Goal: Task Accomplishment & Management: Manage account settings

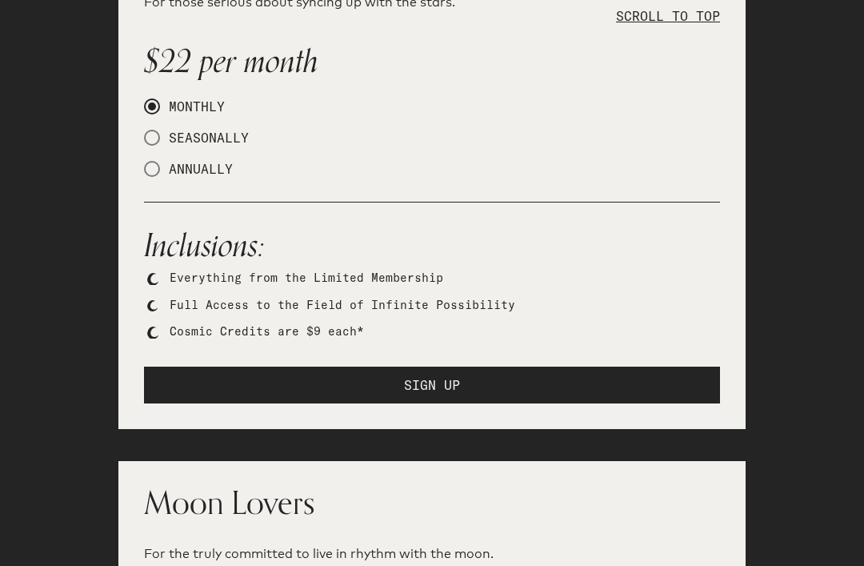
scroll to position [1571, 0]
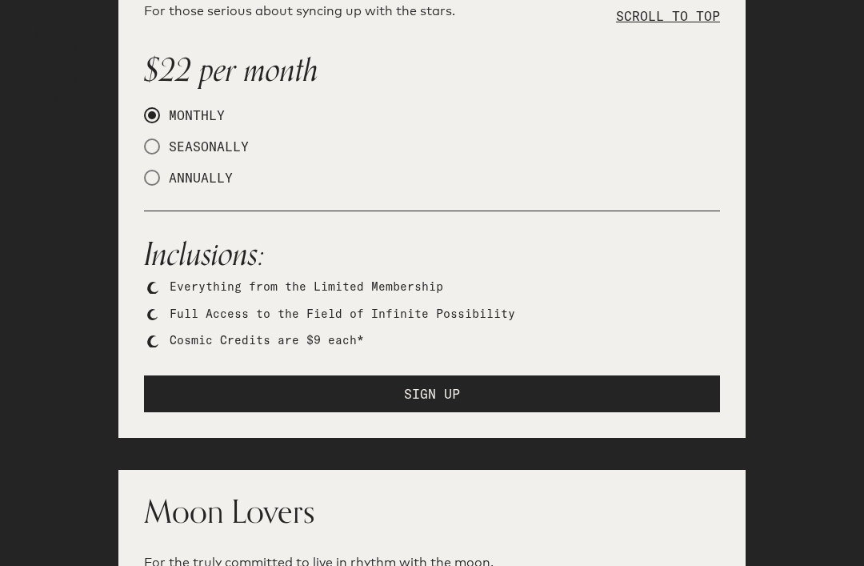
click at [443, 375] on button "SIGN UP" at bounding box center [432, 393] width 576 height 37
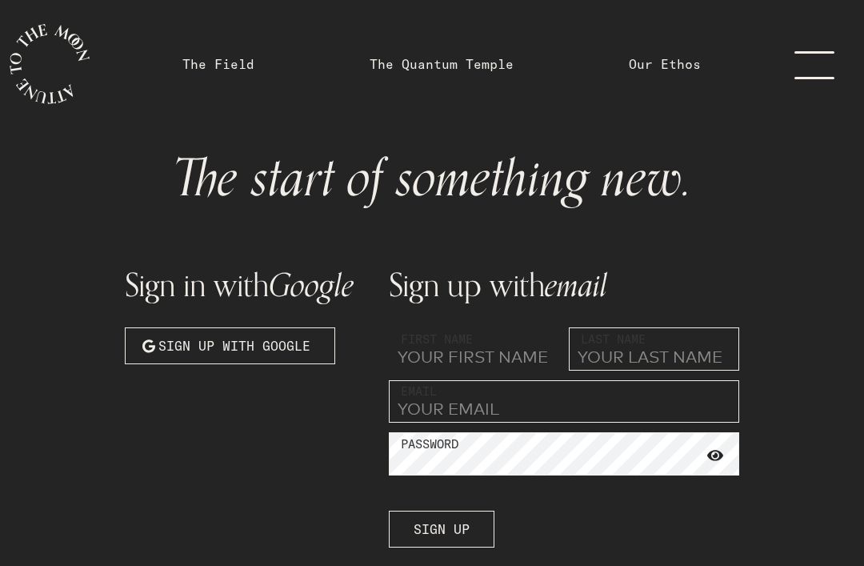
click at [515, 356] on input "text" at bounding box center [474, 348] width 170 height 43
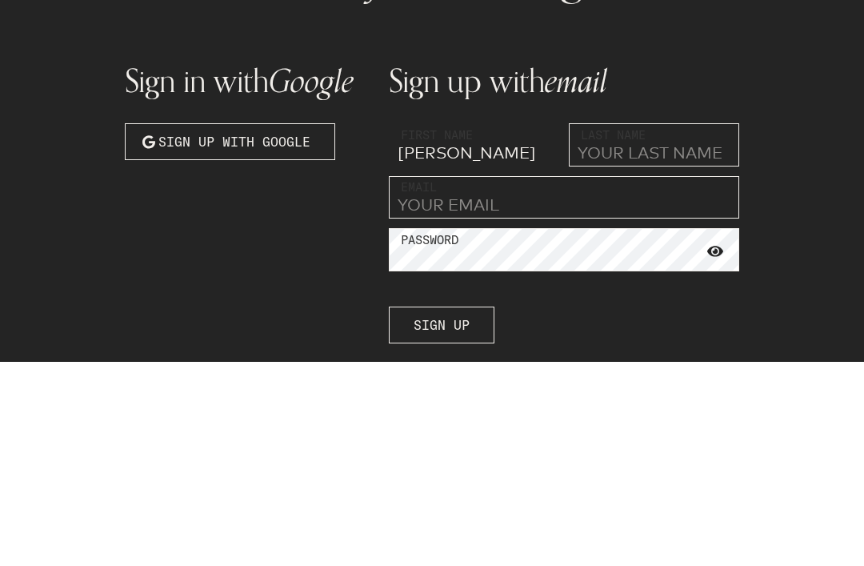
type input "[PERSON_NAME]"
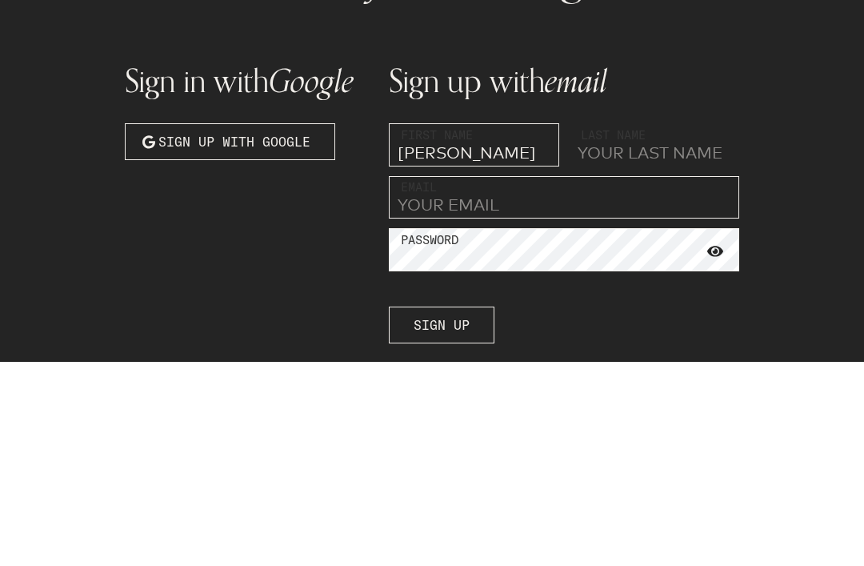
click at [621, 327] on input "text" at bounding box center [654, 348] width 170 height 43
type input "[PERSON_NAME]"
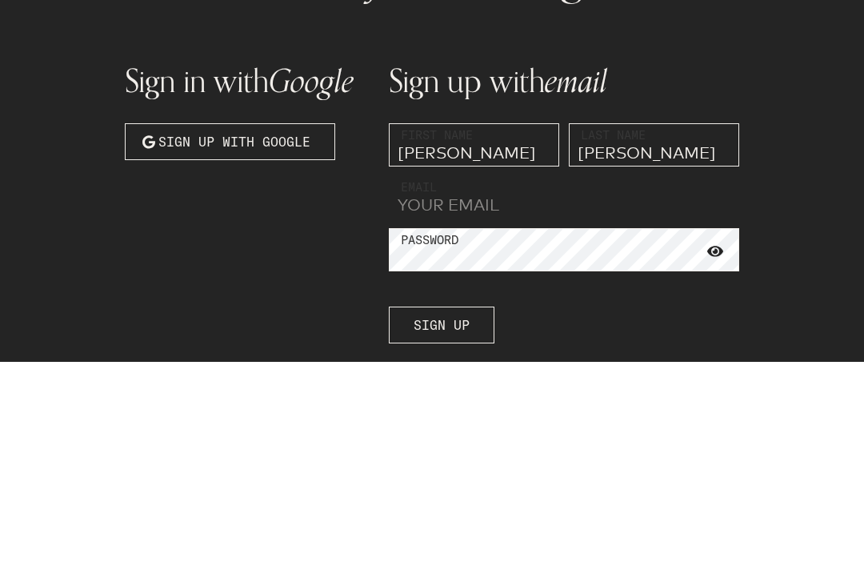
click at [493, 380] on input "email" at bounding box center [564, 401] width 351 height 43
type input "b"
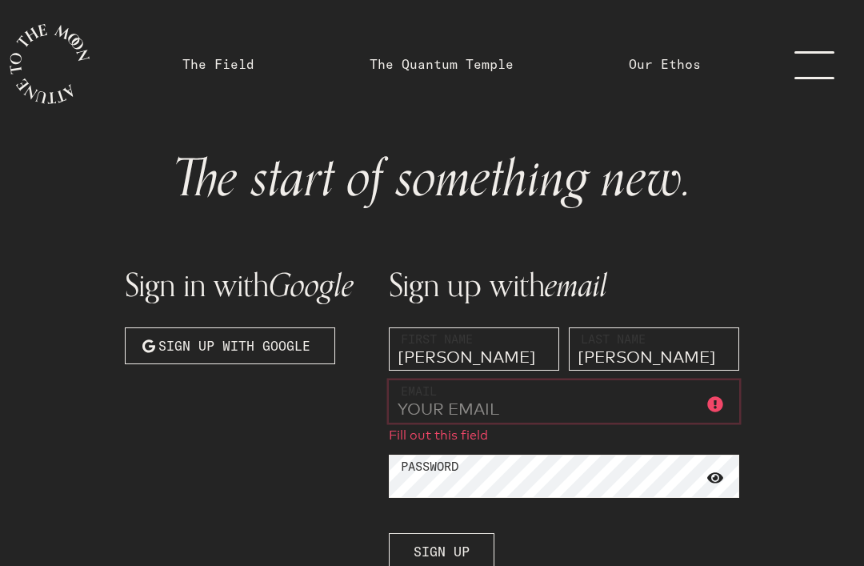
click at [484, 405] on input "email" at bounding box center [564, 401] width 351 height 43
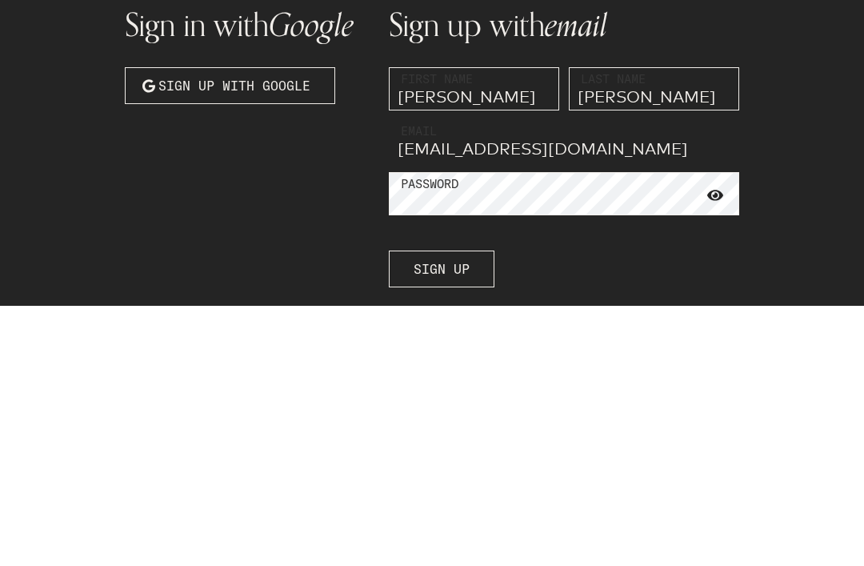
type input "[EMAIL_ADDRESS][DOMAIN_NAME]"
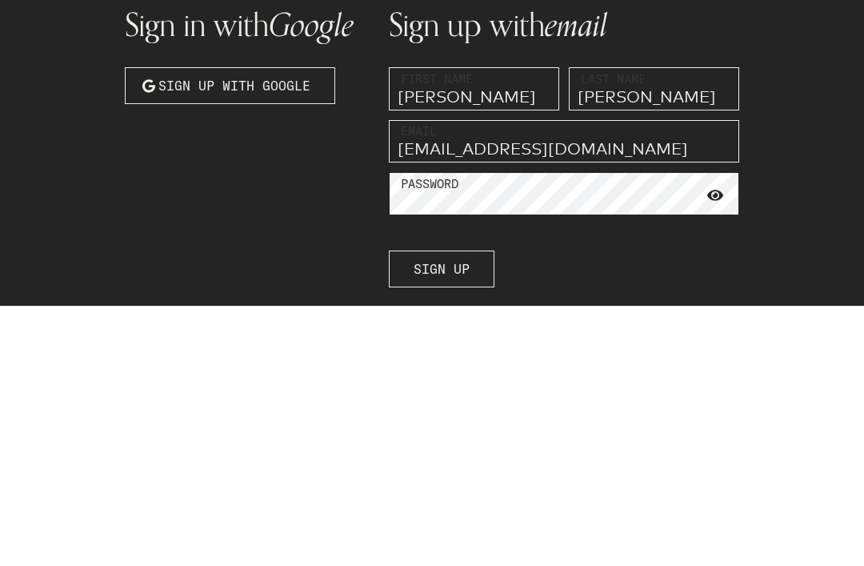
scroll to position [9, 0]
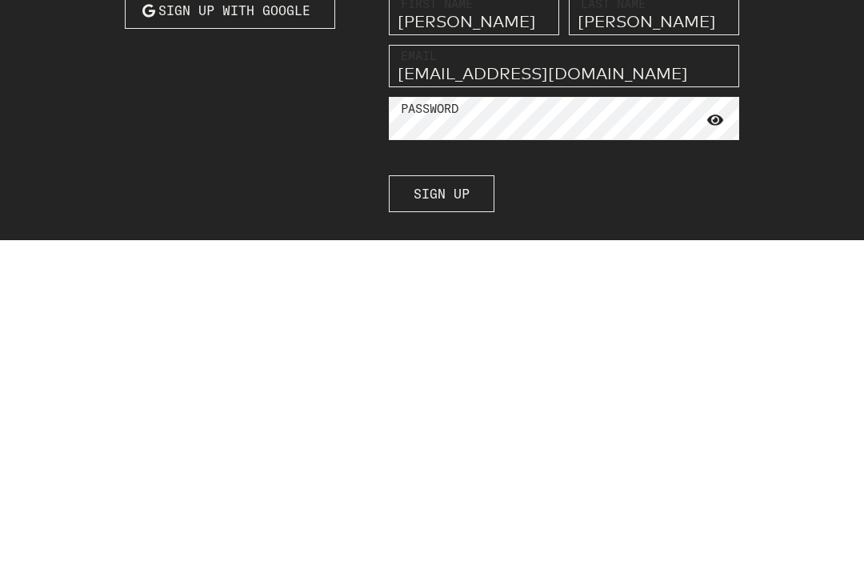
click at [462, 502] on button "Sign up" at bounding box center [442, 520] width 106 height 37
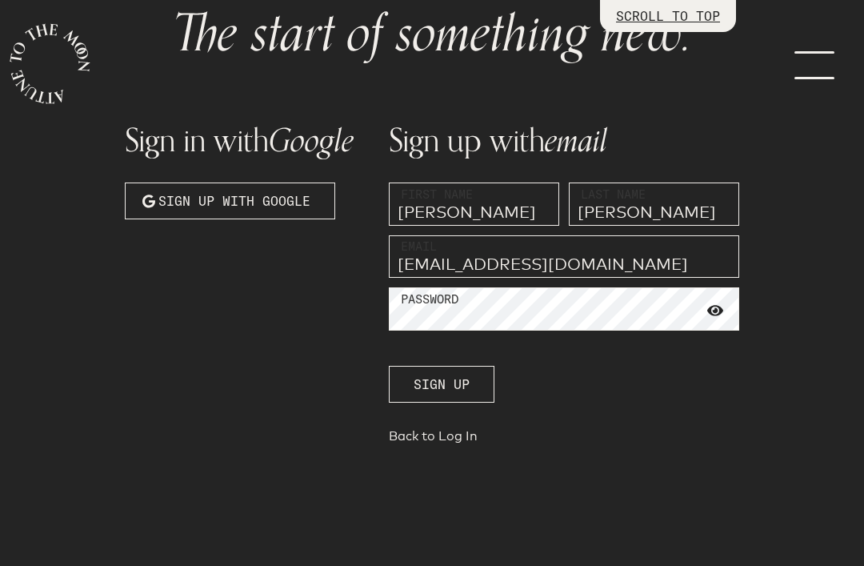
click at [797, 76] on link "menu" at bounding box center [824, 64] width 80 height 128
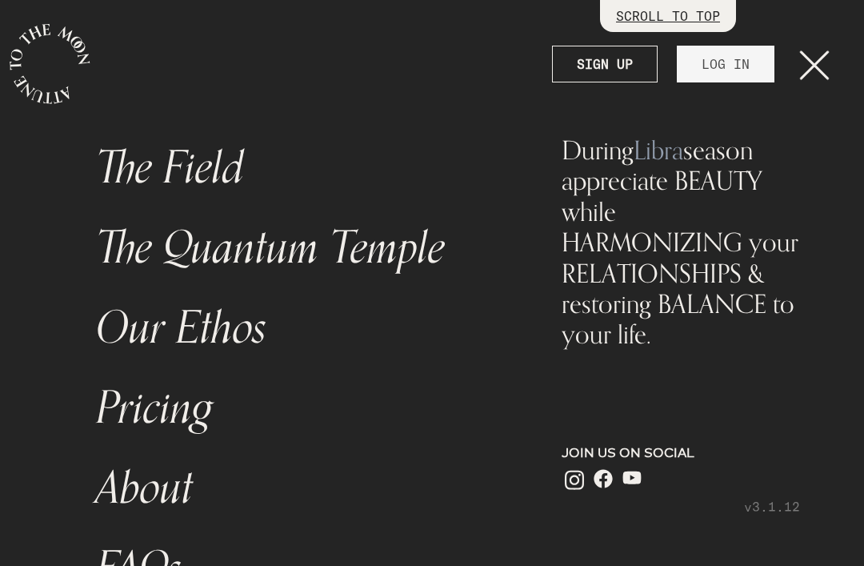
scroll to position [51, 0]
click at [729, 71] on link "LOG IN" at bounding box center [726, 64] width 98 height 37
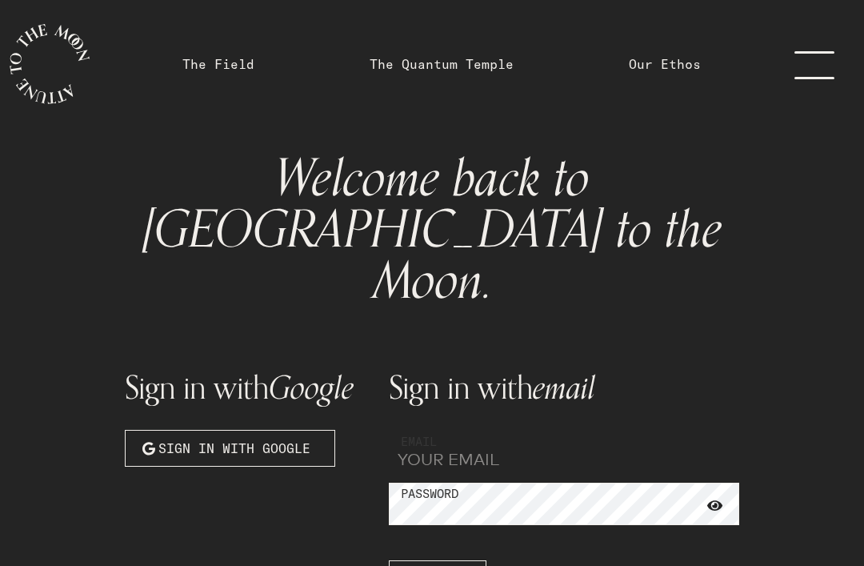
click at [478, 430] on input "email" at bounding box center [564, 451] width 351 height 43
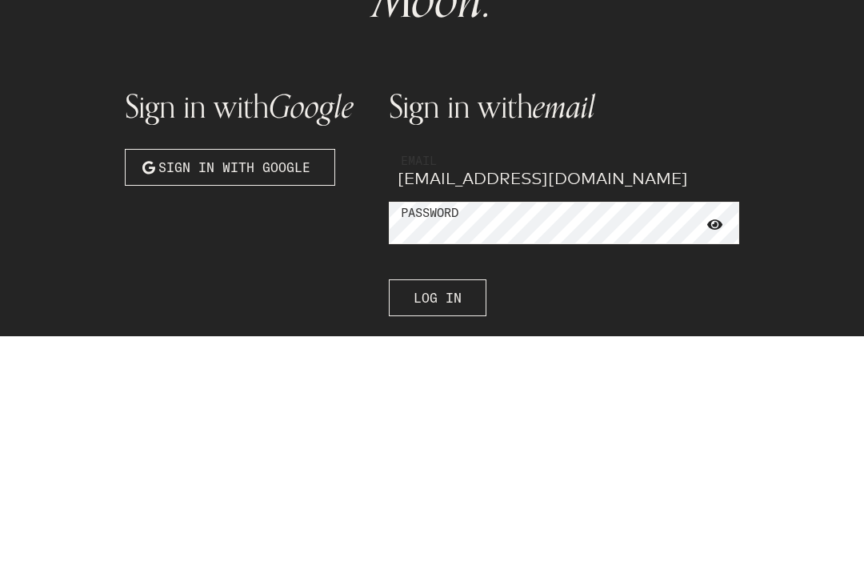
type input "[EMAIL_ADDRESS][DOMAIN_NAME]"
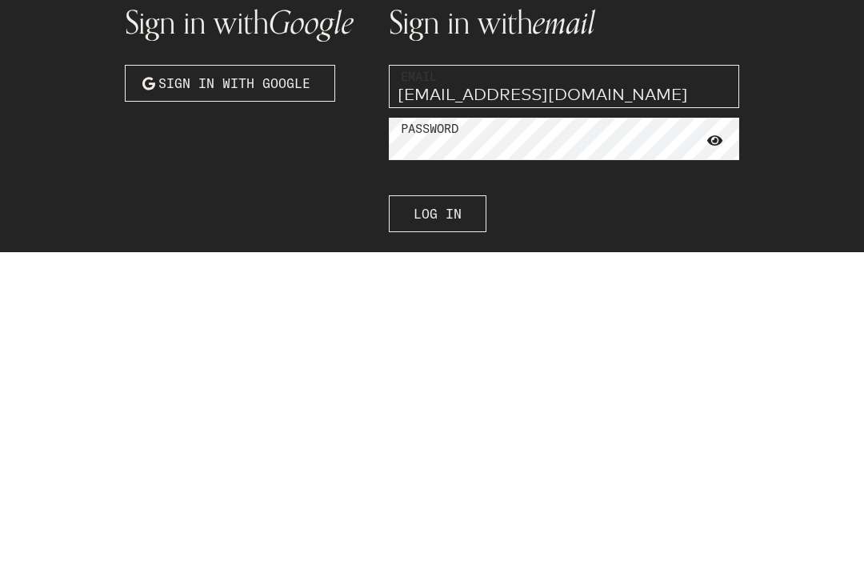
click at [438, 518] on span "Log In" at bounding box center [438, 527] width 48 height 19
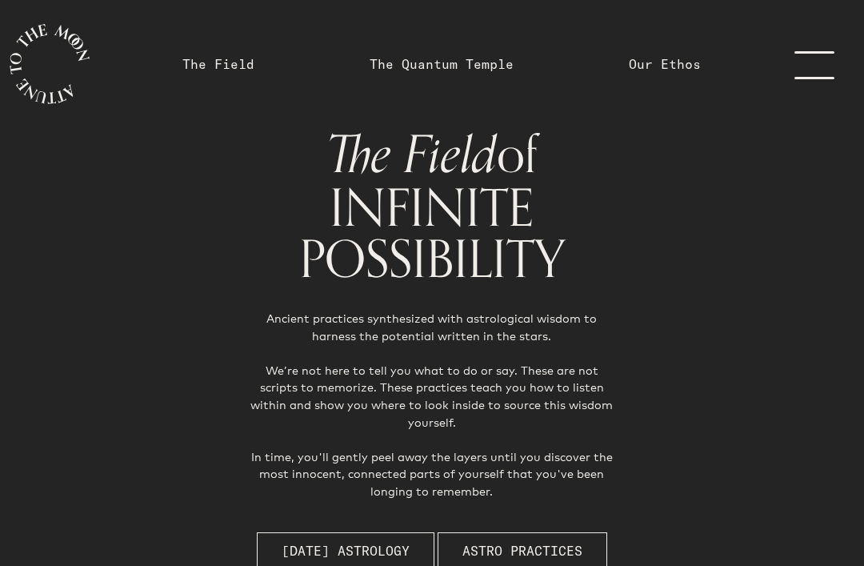
click at [816, 67] on link "menu" at bounding box center [824, 64] width 80 height 128
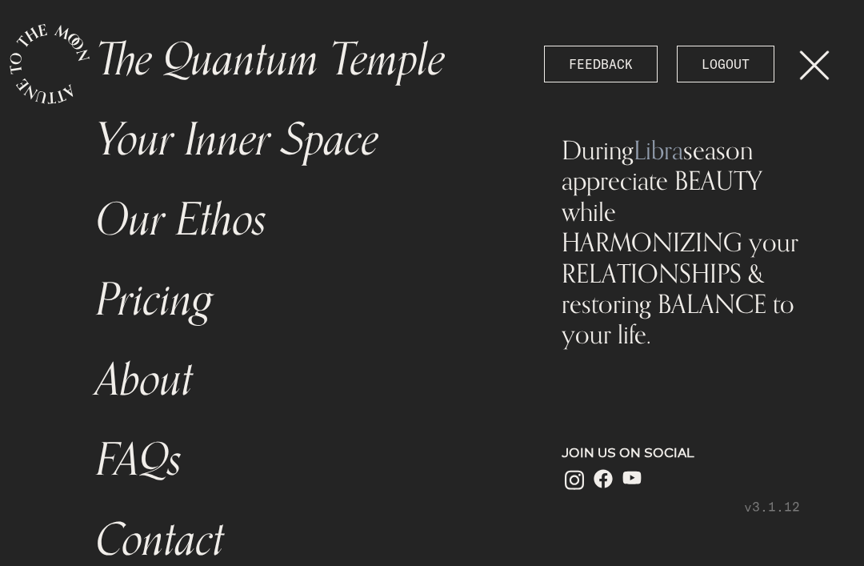
scroll to position [187, 0]
click at [379, 399] on link "About" at bounding box center [302, 381] width 432 height 80
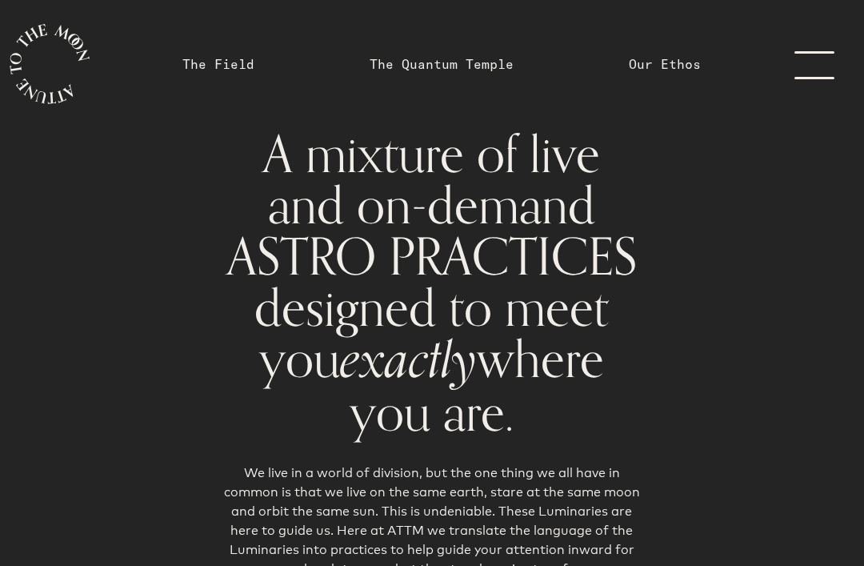
click at [816, 66] on link "menu" at bounding box center [824, 64] width 80 height 128
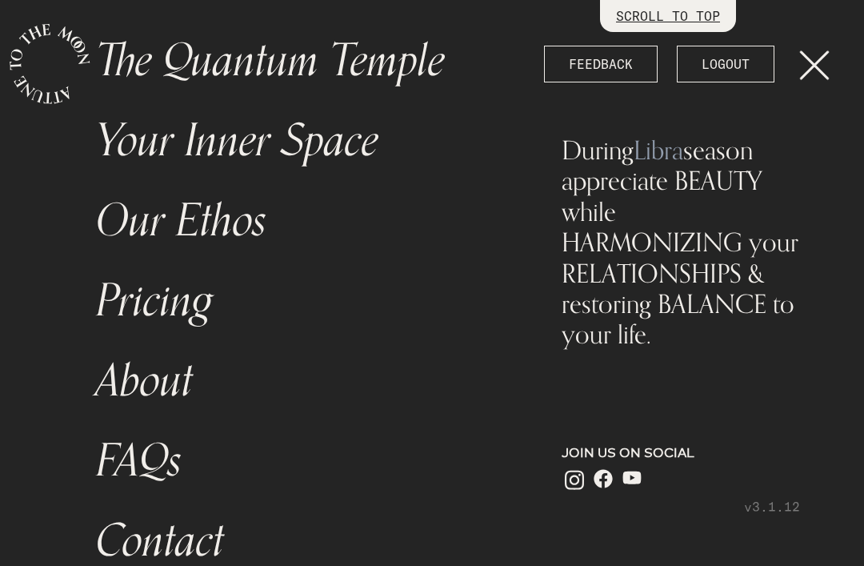
scroll to position [51, 0]
click at [303, 256] on link "Our Ethos" at bounding box center [302, 221] width 432 height 80
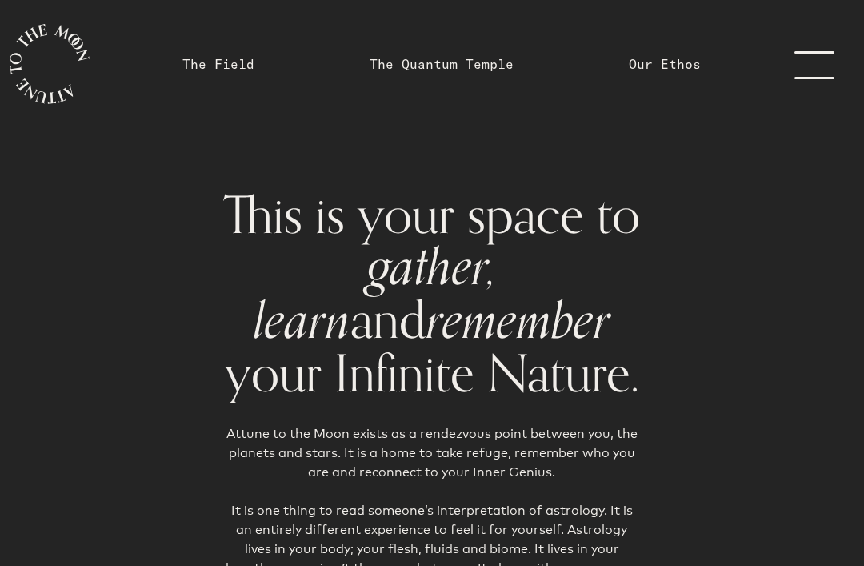
click at [813, 65] on link "menu" at bounding box center [824, 64] width 80 height 128
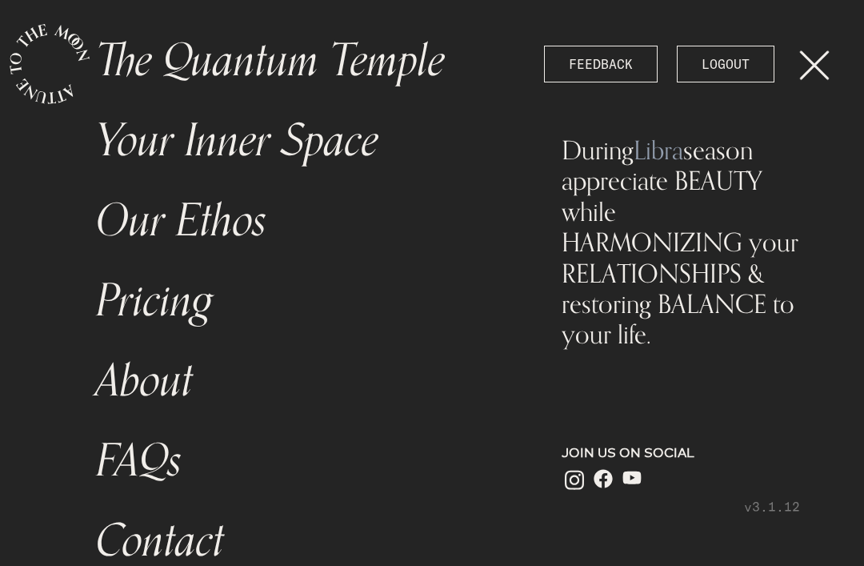
click at [319, 78] on link "The Quantum Temple" at bounding box center [302, 61] width 432 height 80
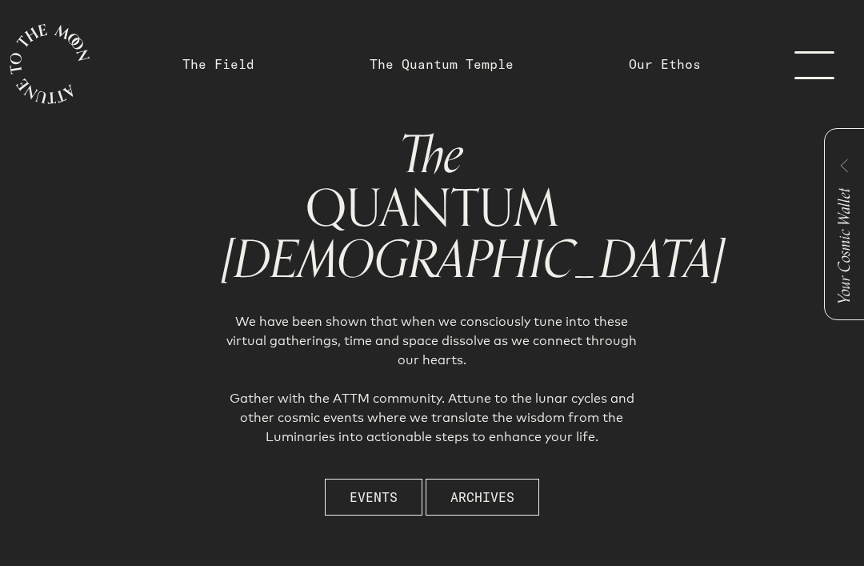
click at [812, 78] on link "menu" at bounding box center [824, 64] width 80 height 128
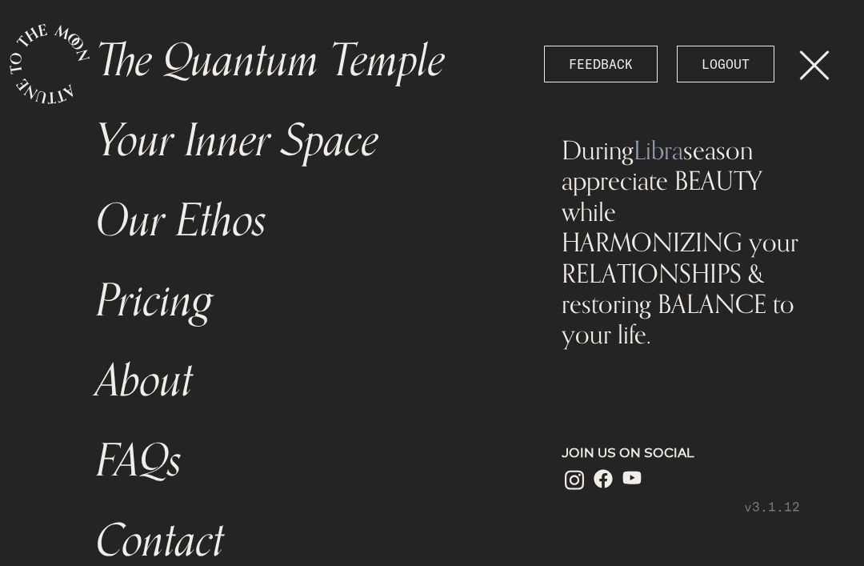
click at [340, 139] on link "Your Inner Space" at bounding box center [302, 141] width 432 height 80
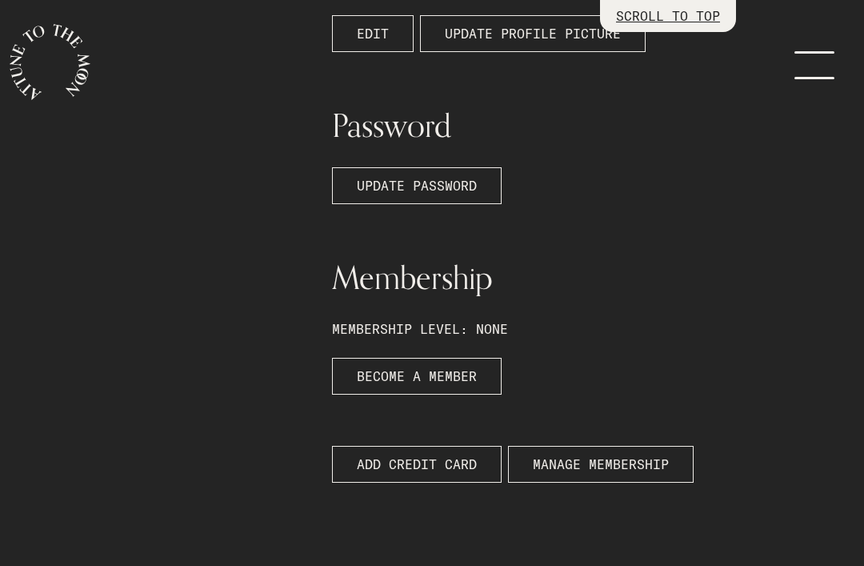
scroll to position [501, 0]
click at [417, 453] on span "ADD CREDIT CARD" at bounding box center [417, 462] width 120 height 19
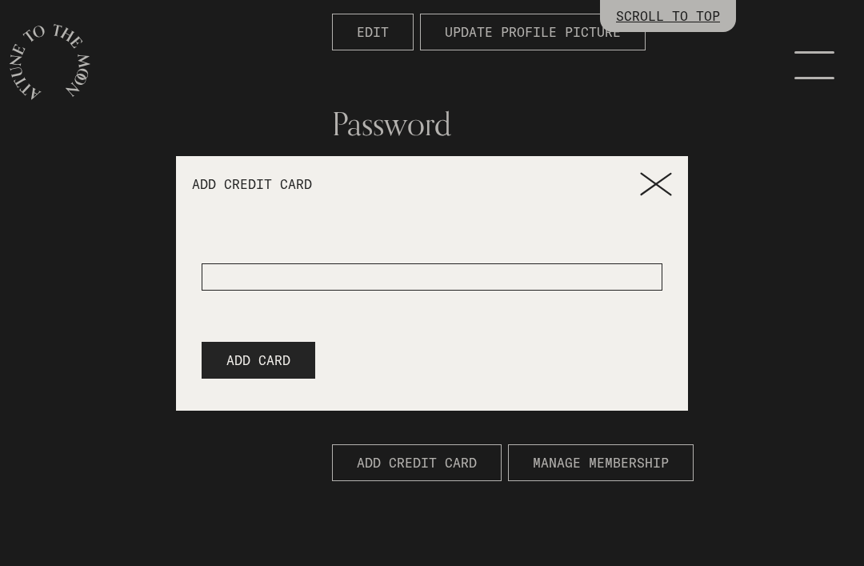
click at [298, 291] on div at bounding box center [432, 276] width 461 height 27
click at [284, 291] on div at bounding box center [432, 276] width 461 height 27
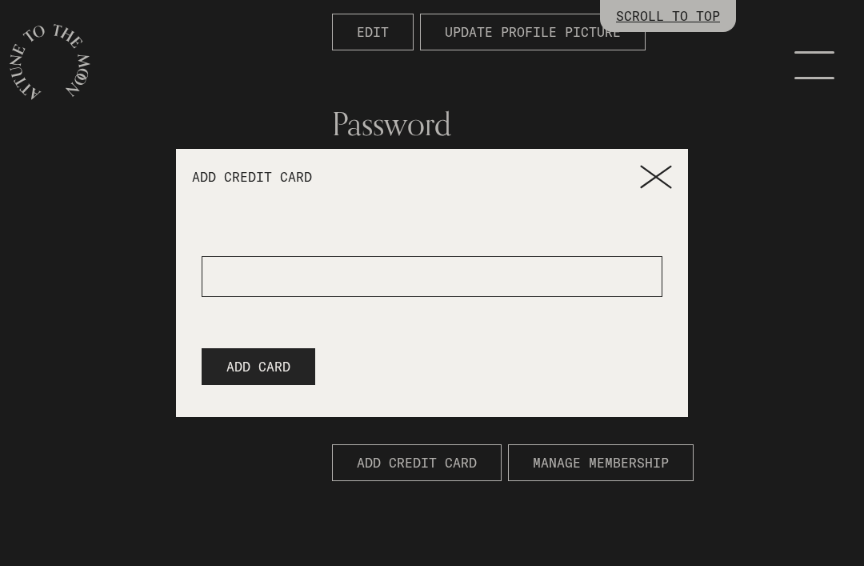
click at [238, 376] on span "ADD CARD" at bounding box center [258, 366] width 64 height 19
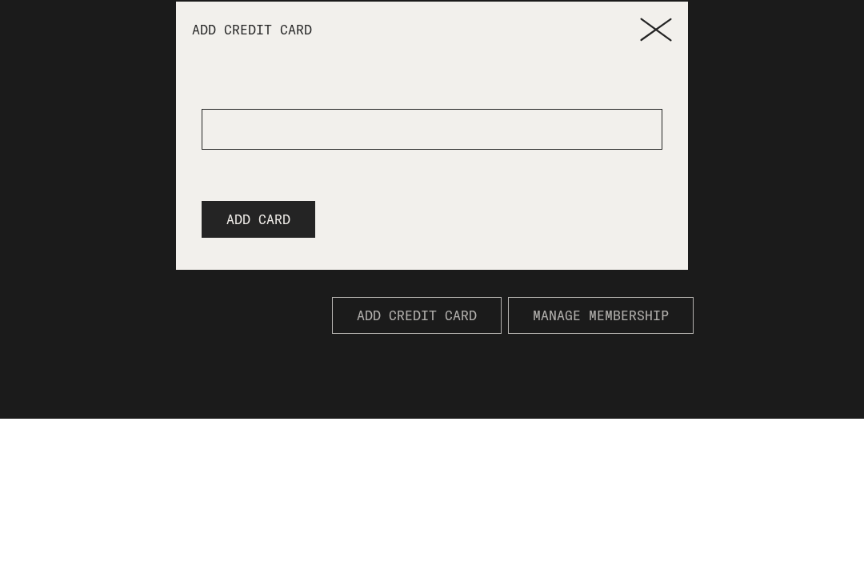
click at [240, 348] on button "ADD CARD" at bounding box center [259, 366] width 114 height 37
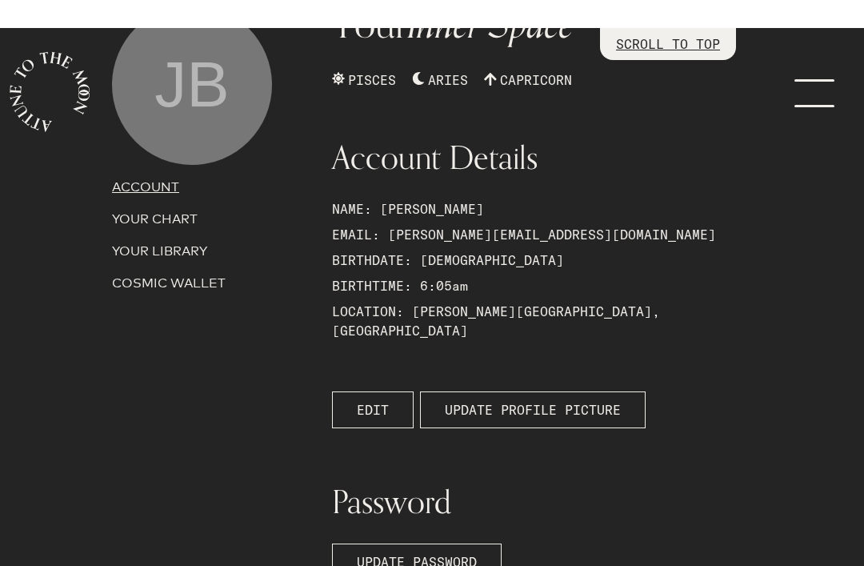
scroll to position [0, 0]
